Goal: Task Accomplishment & Management: Use online tool/utility

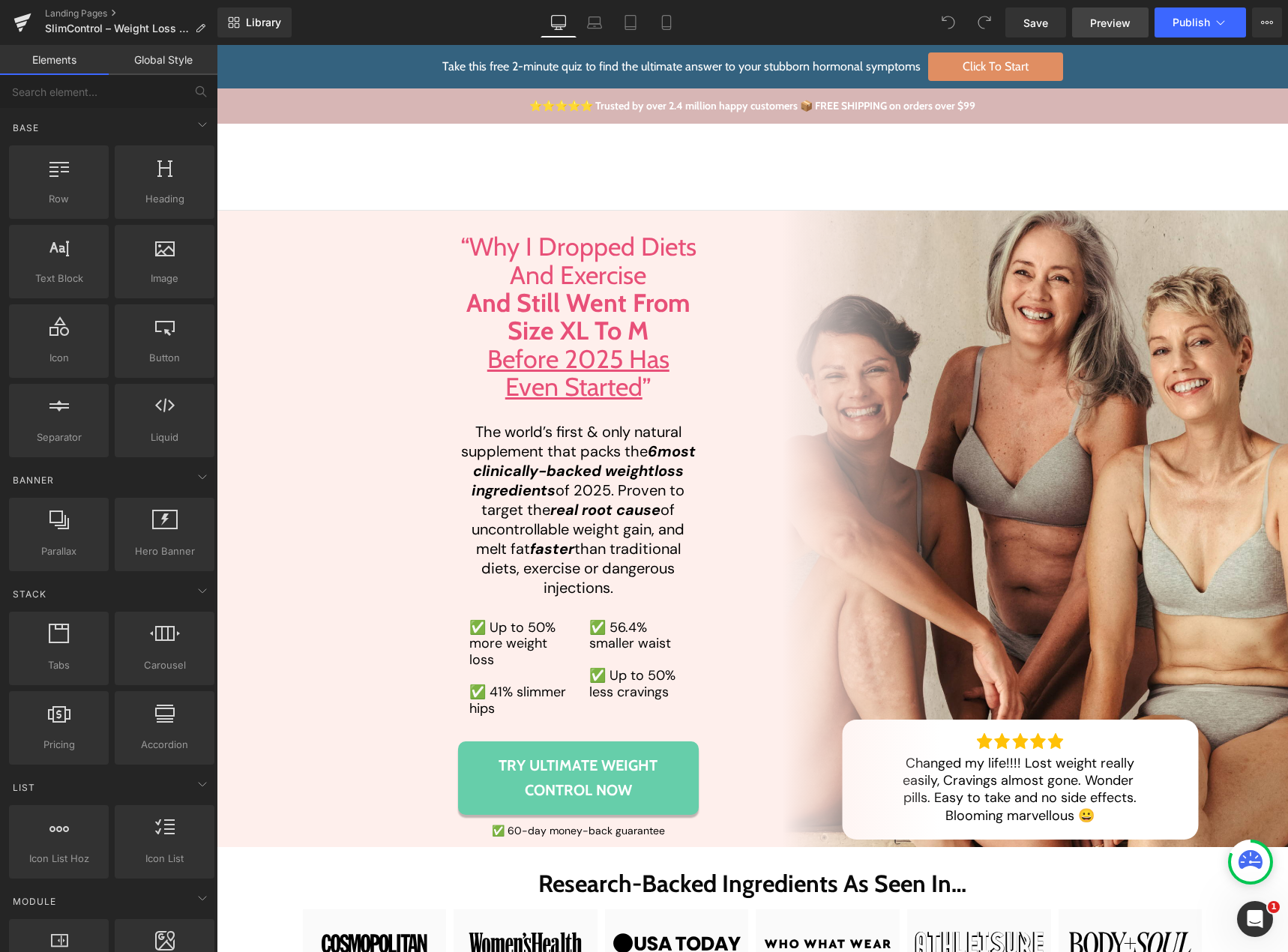
click at [1099, 24] on span "Preview" at bounding box center [1110, 23] width 41 height 16
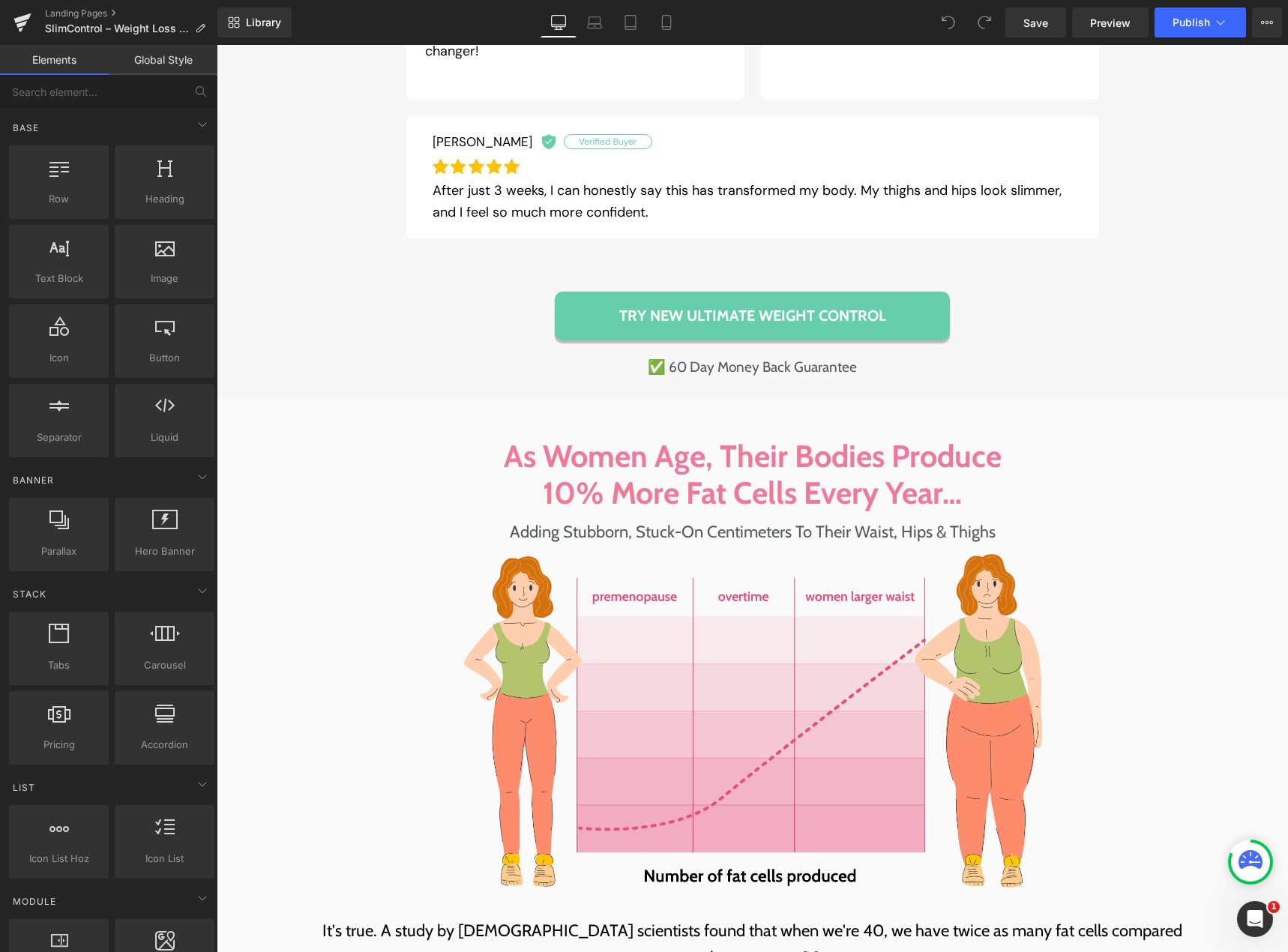
click at [575, 320] on link "Try NEW Ultimate Weight Control" at bounding box center [753, 316] width 395 height 49
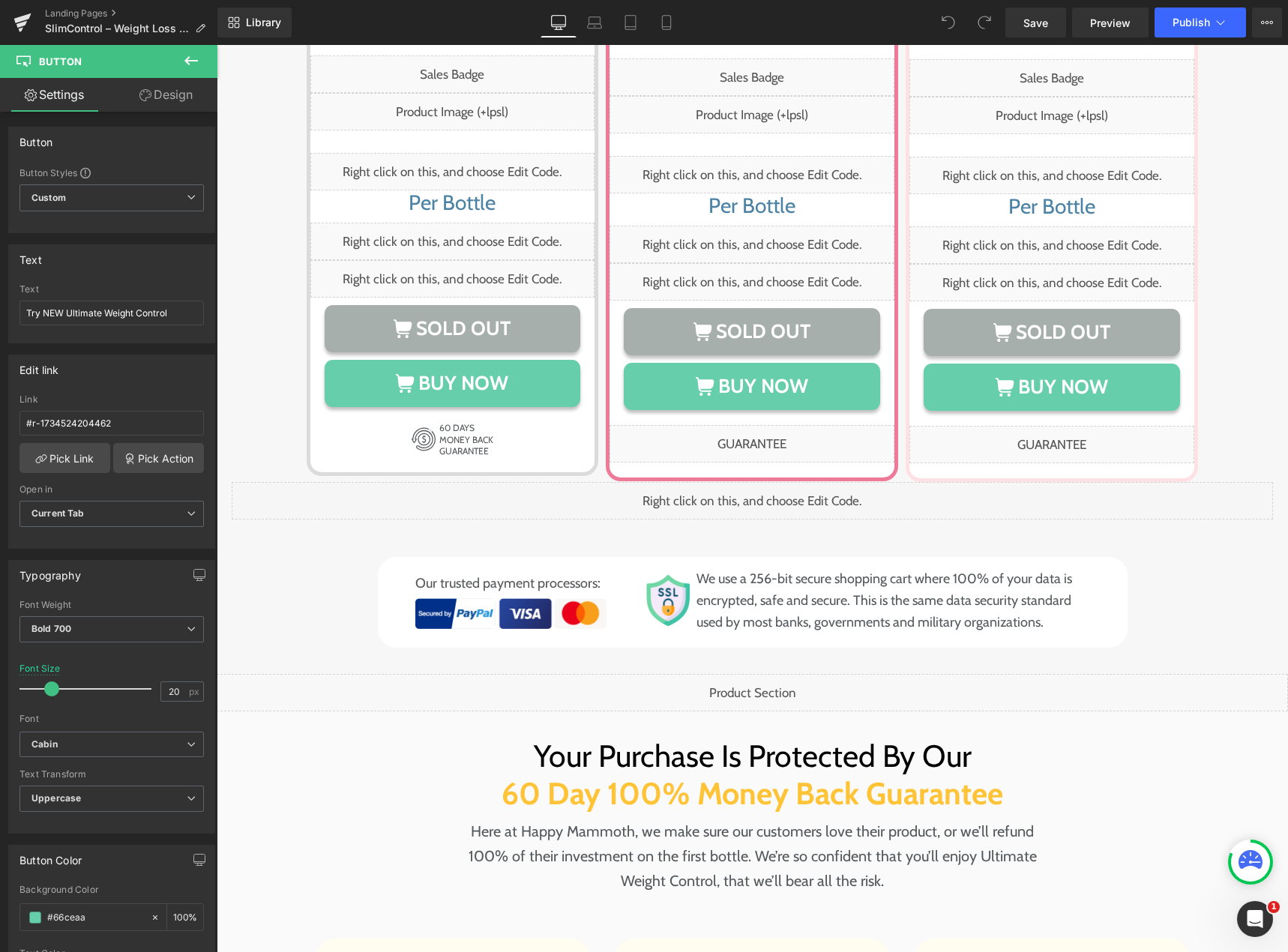
scroll to position [10210, 0]
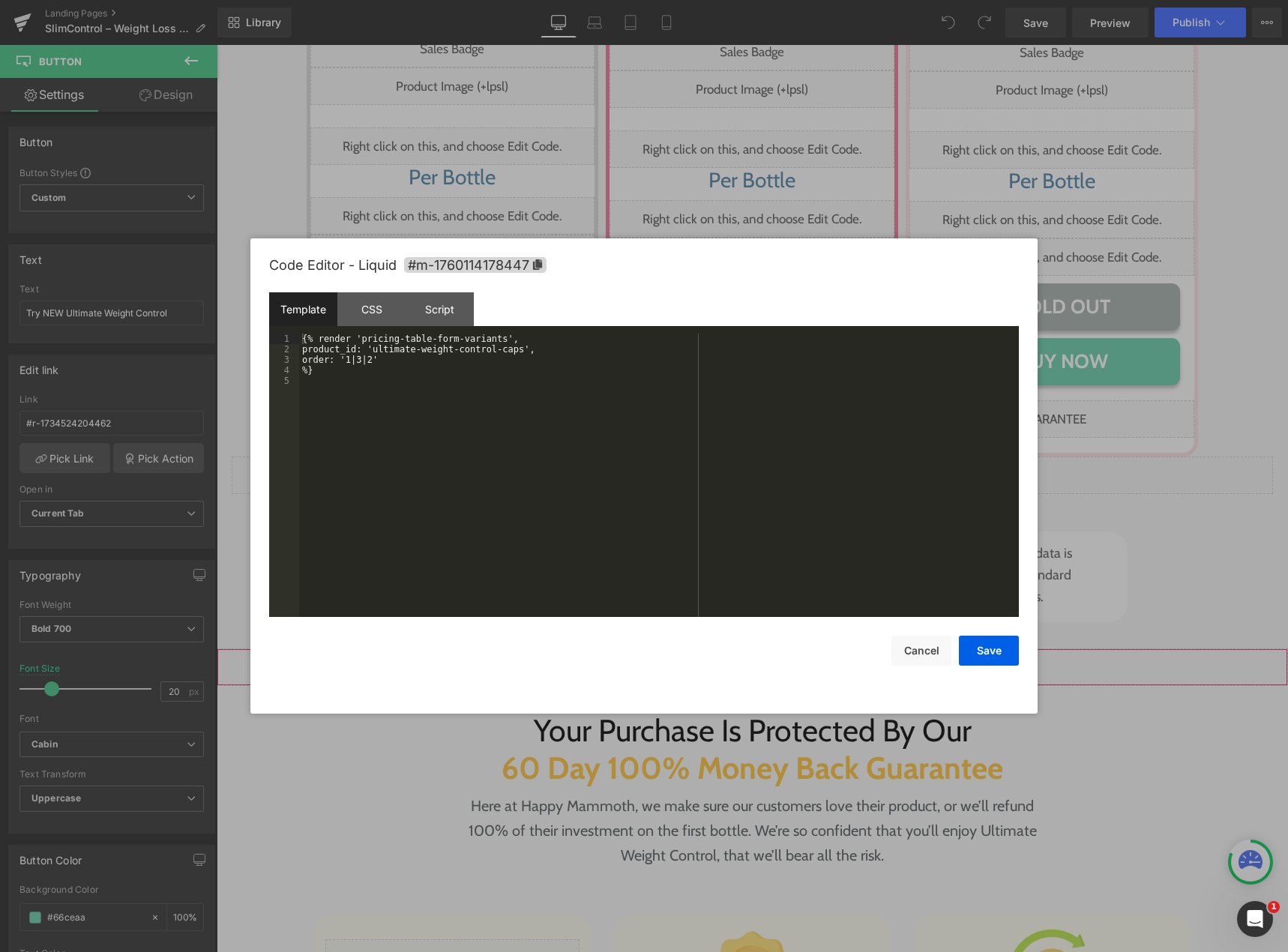
click at [762, 649] on div "Liquid" at bounding box center [752, 667] width 1071 height 38
click at [442, 448] on div "{% render 'pricing-table-form-variants', product_id: 'ultimate-weight-control-c…" at bounding box center [659, 486] width 720 height 304
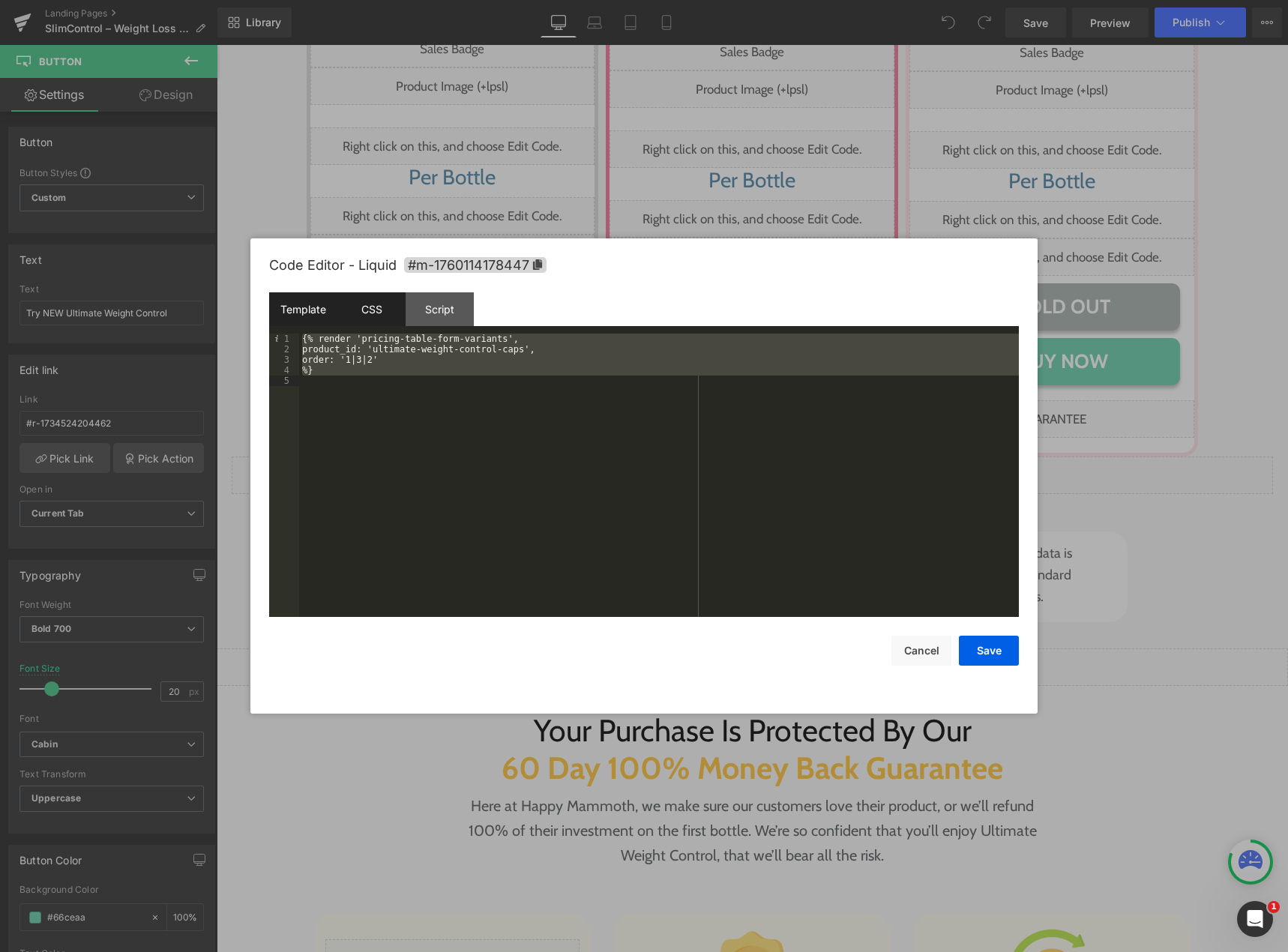
click at [366, 311] on div "CSS" at bounding box center [371, 309] width 68 height 34
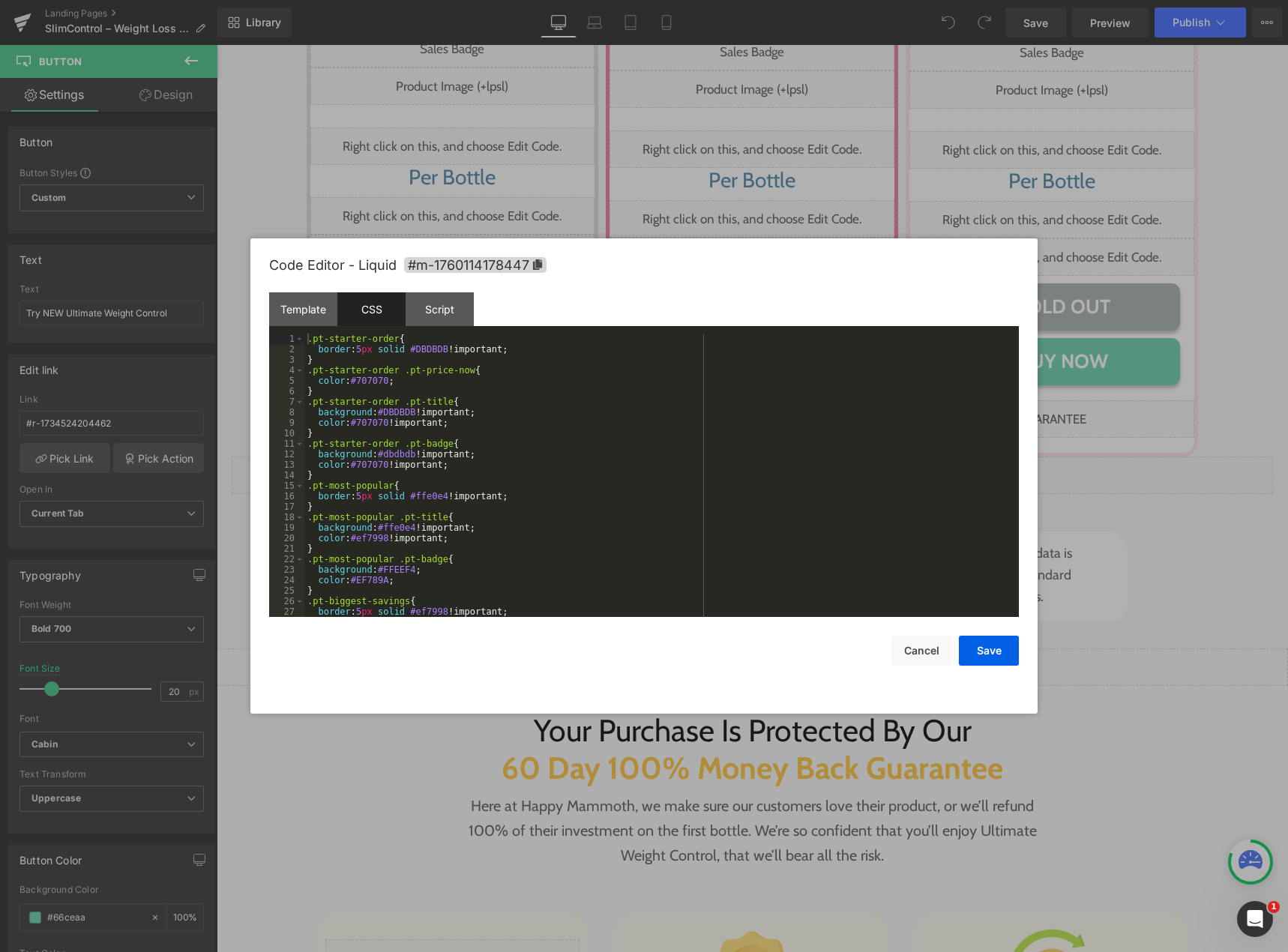
click at [397, 432] on div ".pt-starter-order { border : 5 px solid #DBDBDB !important; } .pt-starter-order…" at bounding box center [659, 486] width 709 height 304
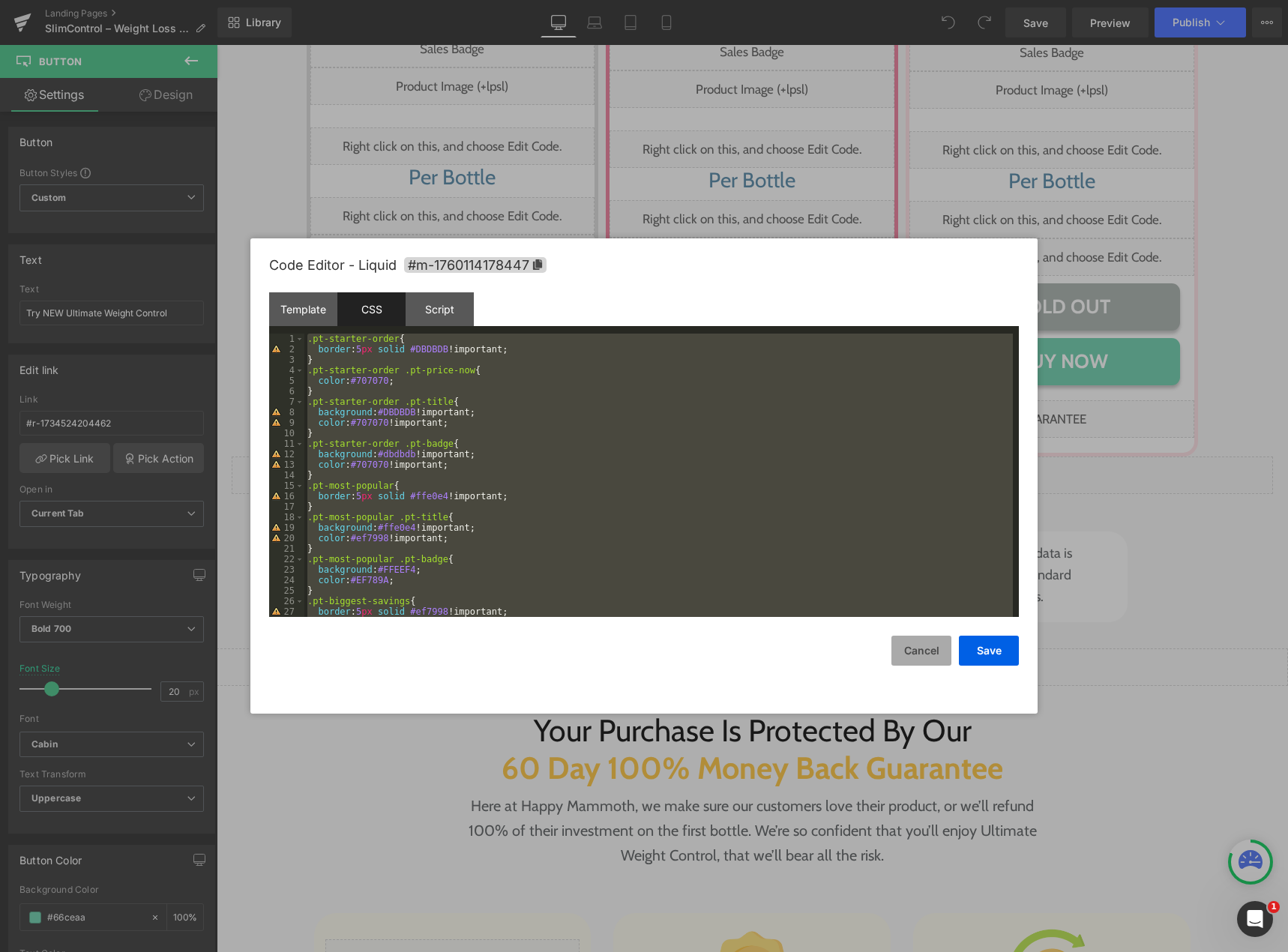
click at [907, 647] on button "Cancel" at bounding box center [921, 651] width 60 height 30
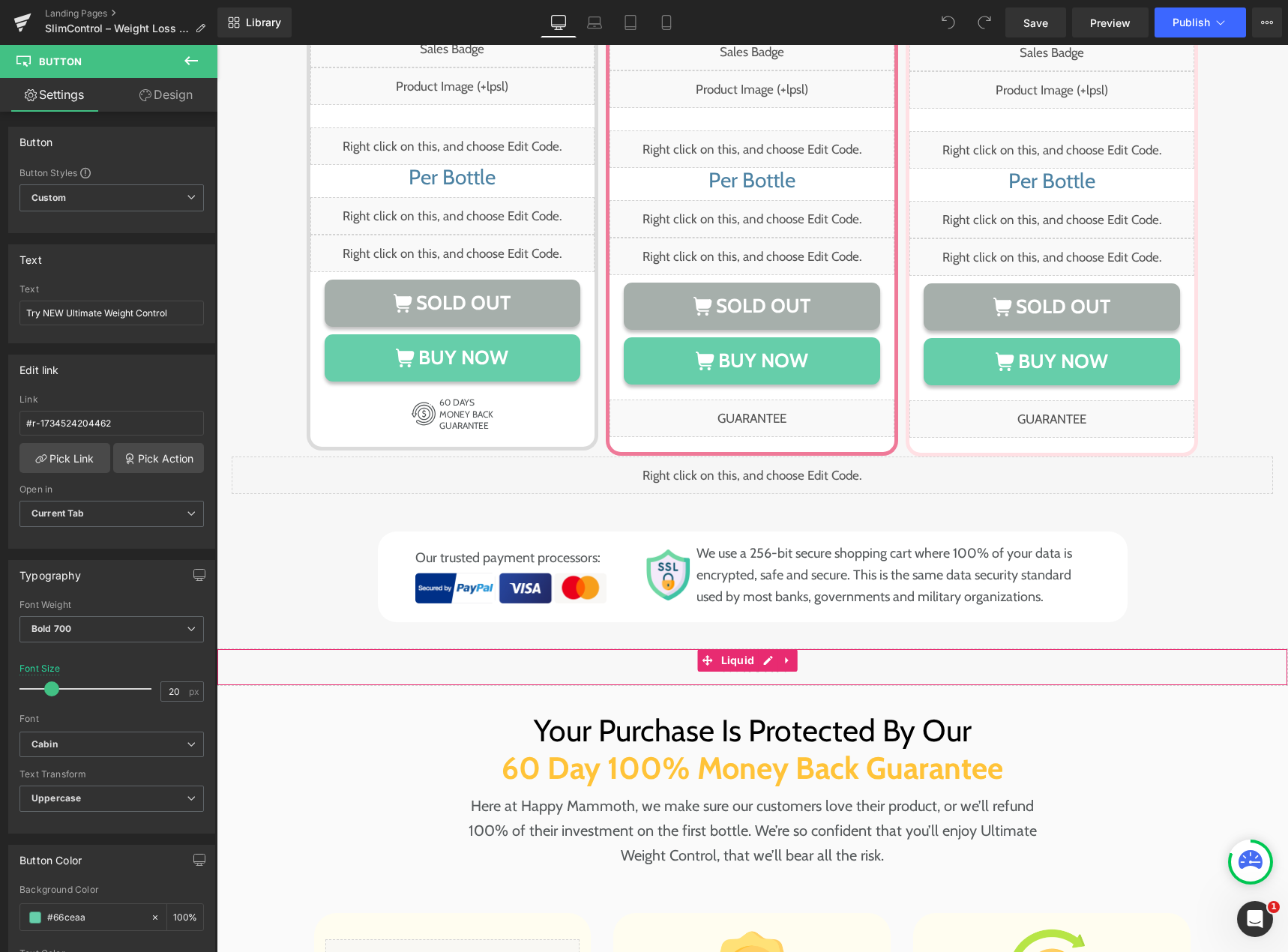
click at [764, 649] on div "Liquid" at bounding box center [752, 667] width 1071 height 38
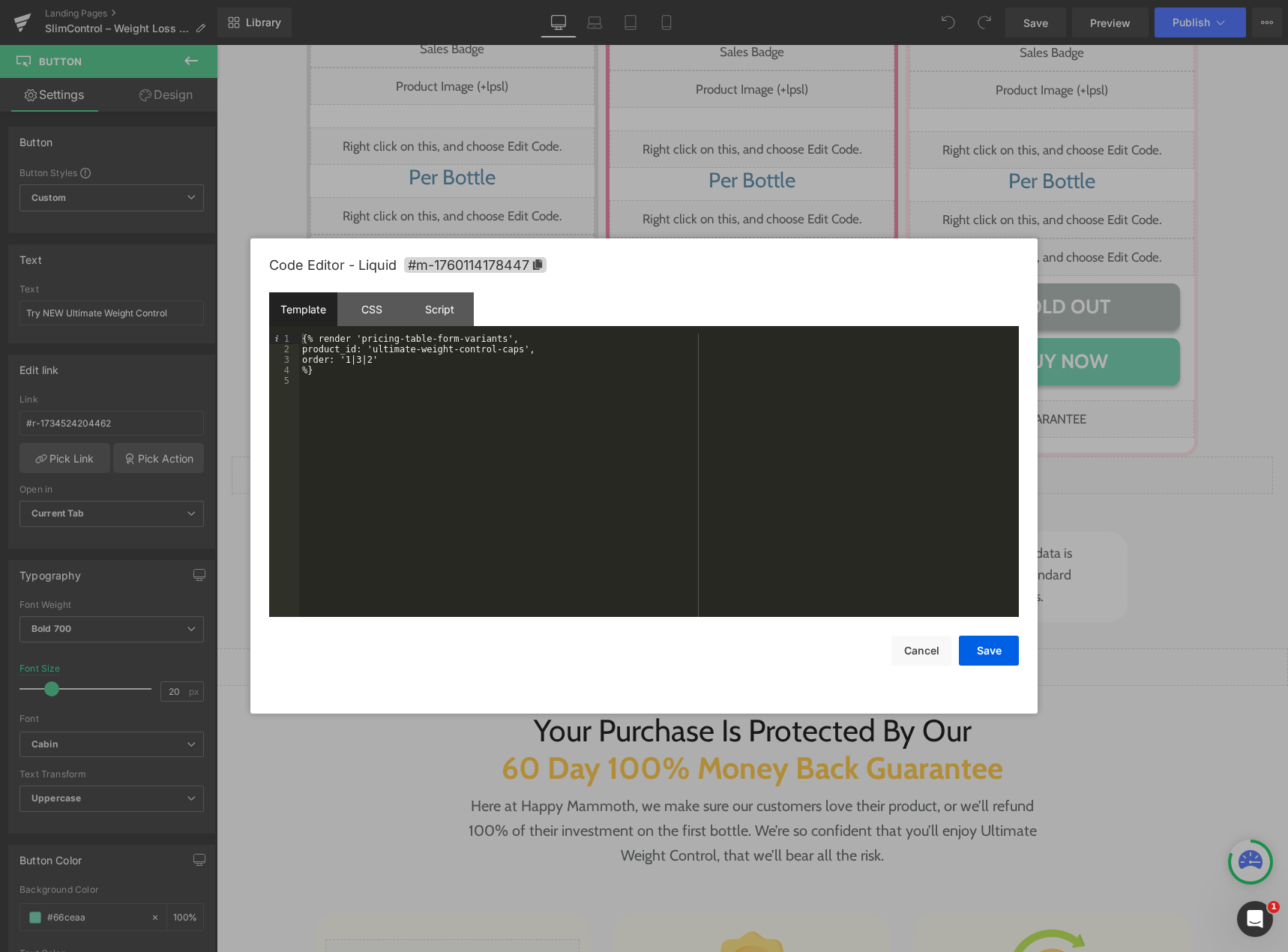
click at [404, 380] on div "{% render 'pricing-table-form-variants', product_id: 'ultimate-weight-control-c…" at bounding box center [659, 486] width 720 height 304
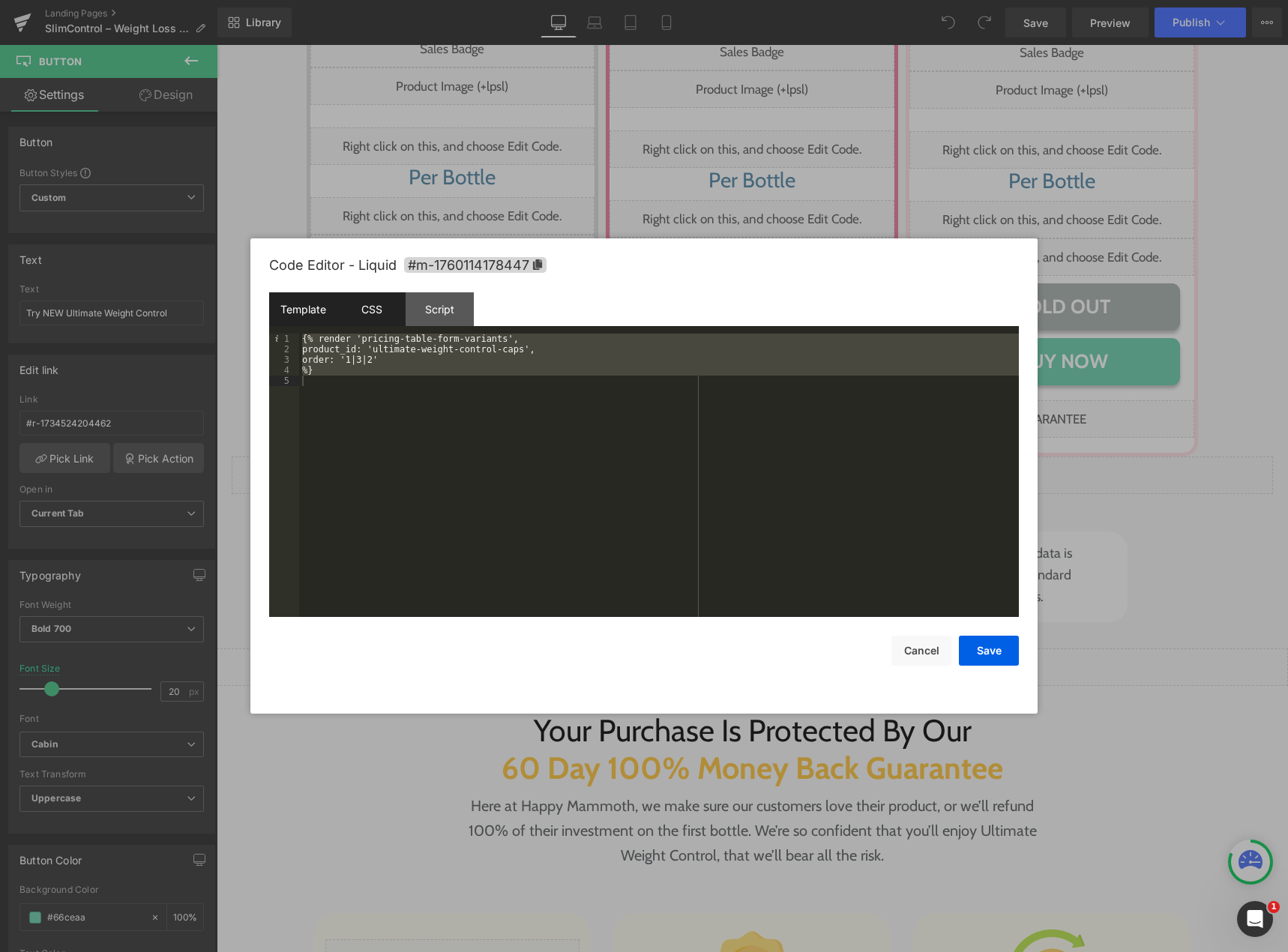
click at [370, 307] on div "CSS" at bounding box center [371, 309] width 68 height 34
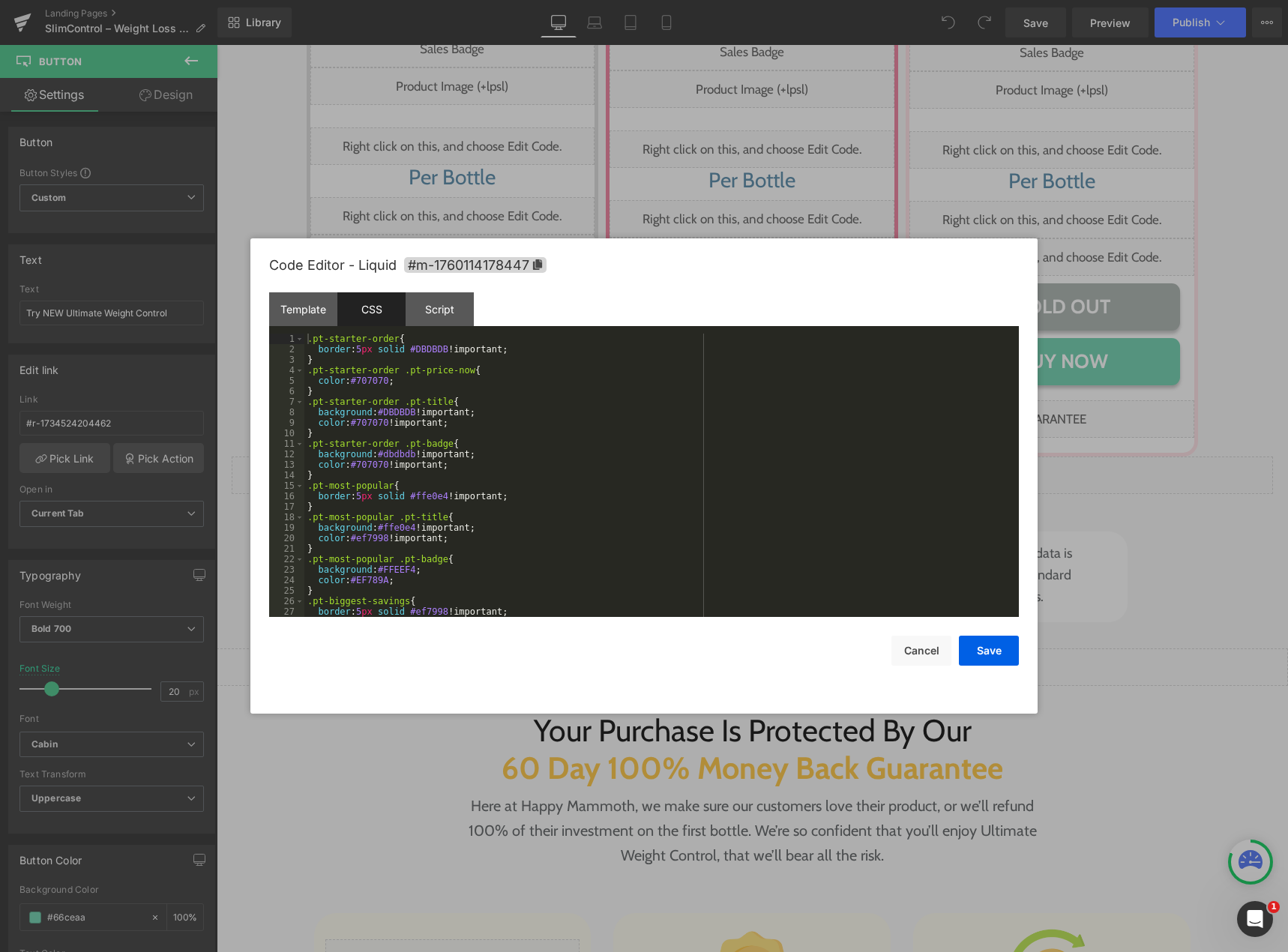
click at [384, 402] on div ".pt-starter-order { border : 5 px solid #DBDBDB !important; } .pt-starter-order…" at bounding box center [659, 486] width 709 height 304
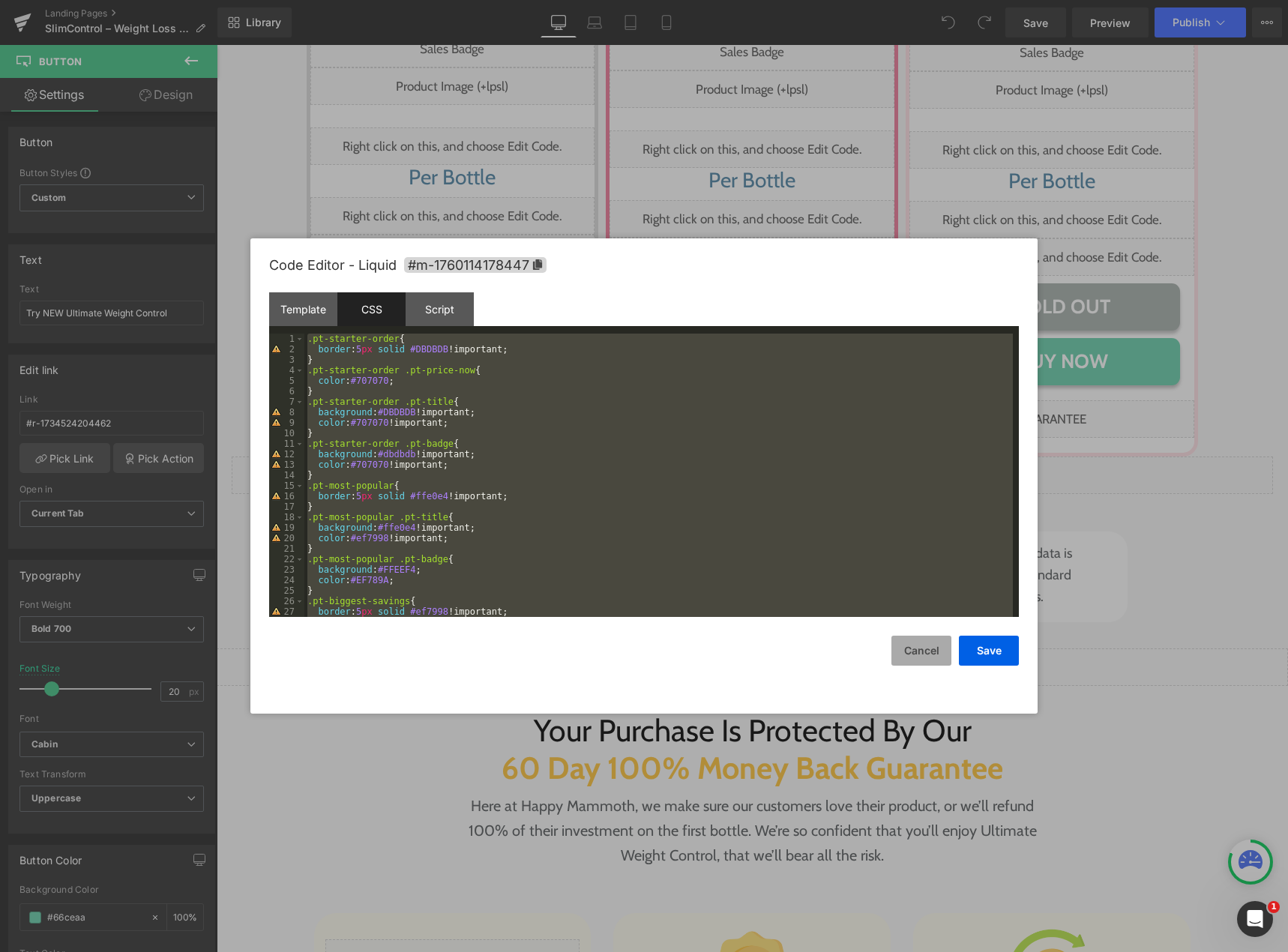
click at [911, 643] on button "Cancel" at bounding box center [921, 651] width 60 height 30
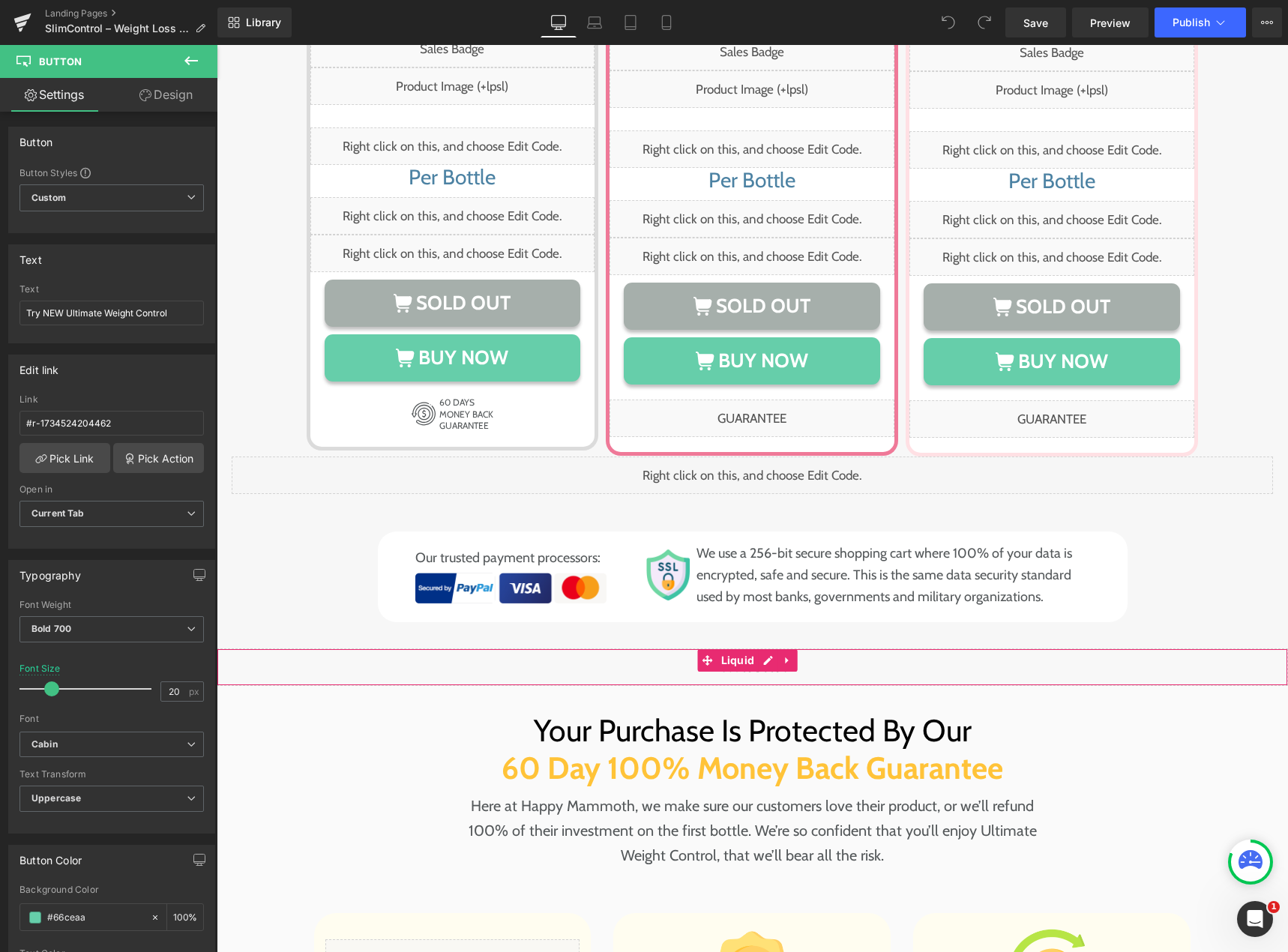
click at [764, 649] on div "Liquid" at bounding box center [752, 667] width 1071 height 38
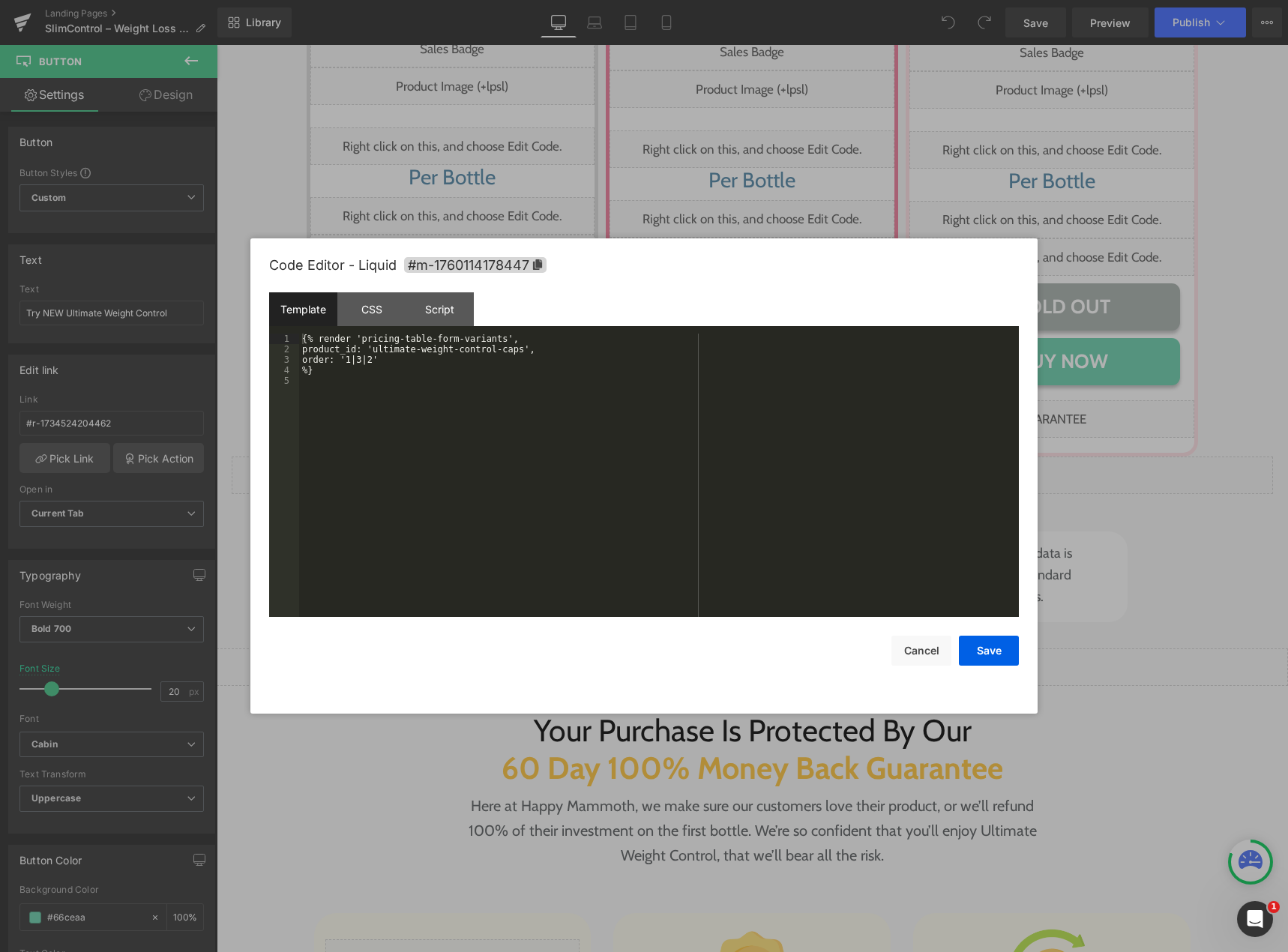
click at [553, 480] on div "{% render 'pricing-table-form-variants', product_id: 'ultimate-weight-control-c…" at bounding box center [659, 486] width 720 height 304
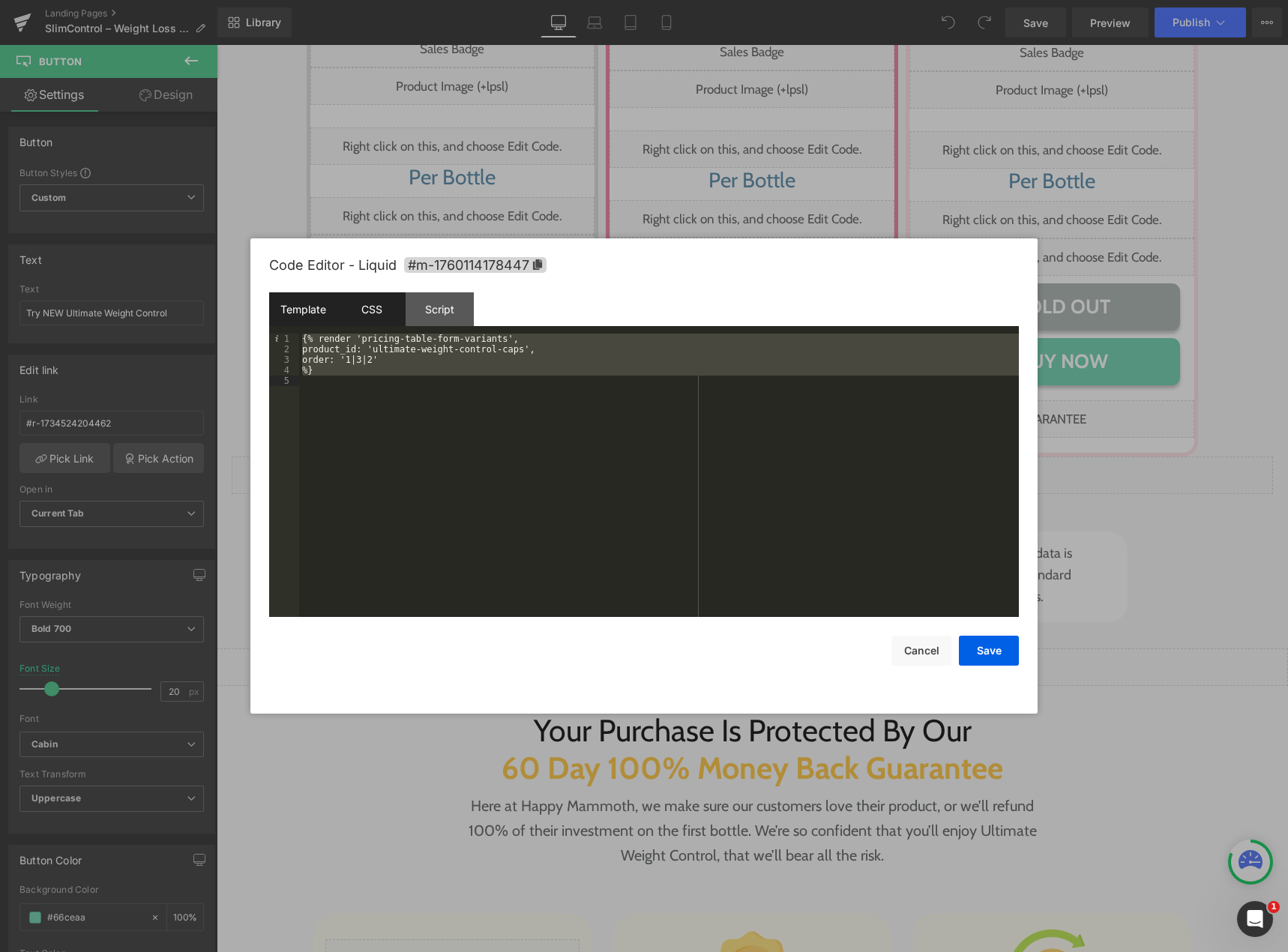
click at [372, 313] on div "CSS" at bounding box center [371, 309] width 68 height 34
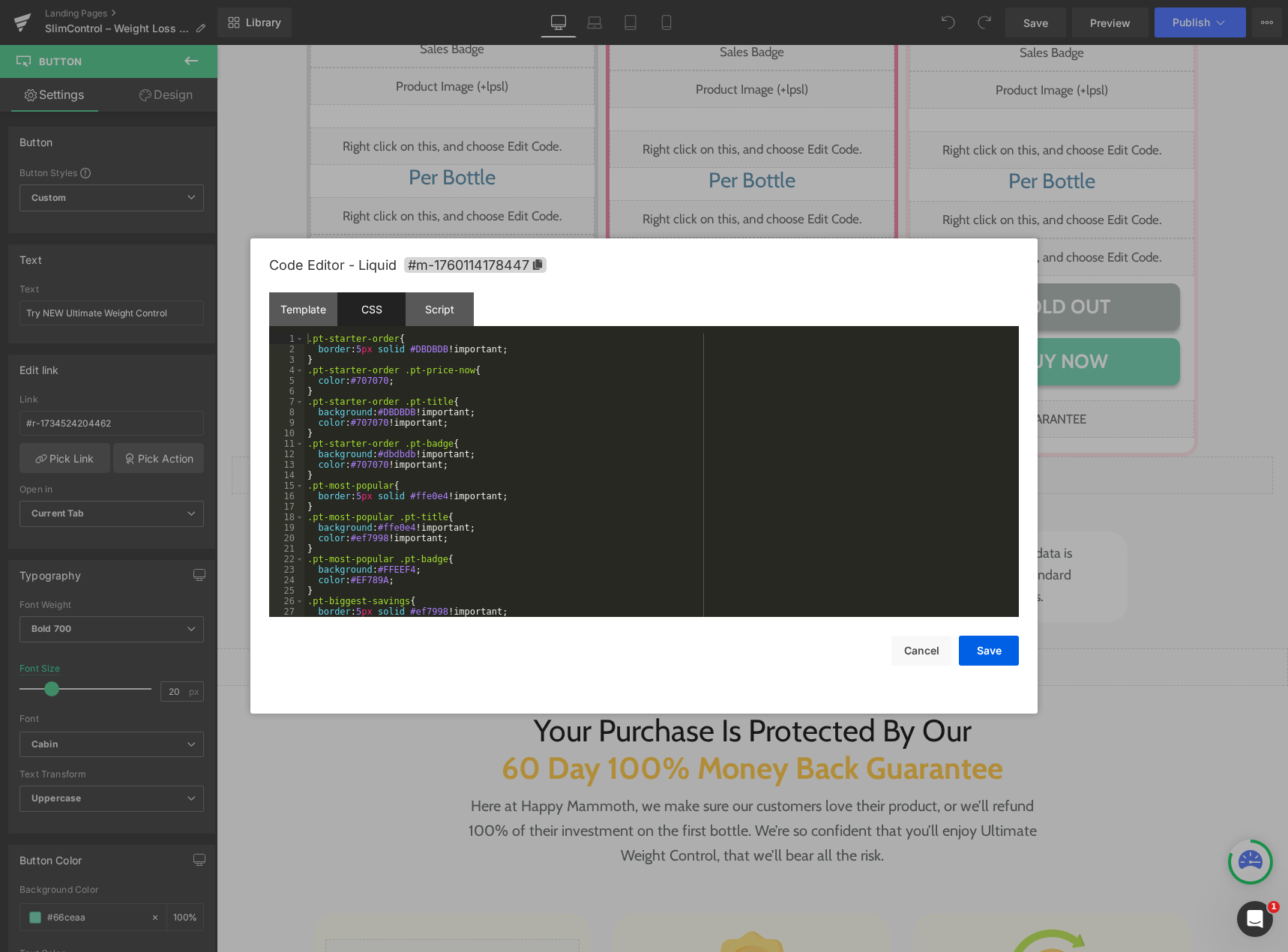
click at [396, 408] on div ".pt-starter-order { border : 5 px solid #DBDBDB !important; } .pt-starter-order…" at bounding box center [659, 486] width 709 height 304
